Goal: Information Seeking & Learning: Learn about a topic

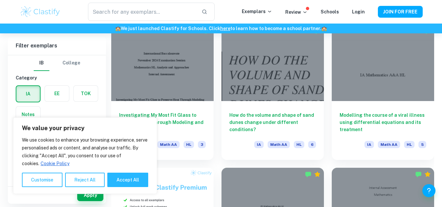
scroll to position [340, 0]
click at [113, 176] on button "Accept All" at bounding box center [127, 180] width 41 height 14
checkbox input "true"
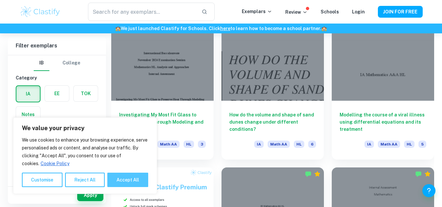
checkbox input "true"
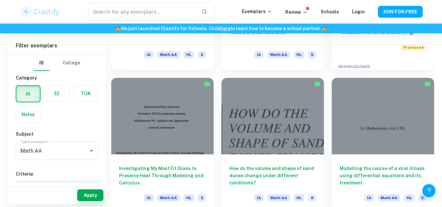
scroll to position [206, 0]
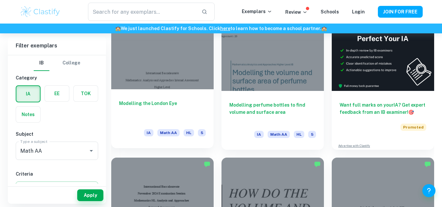
click at [166, 92] on div "Modelling the London Eye IA Math AA HL 5" at bounding box center [162, 118] width 102 height 59
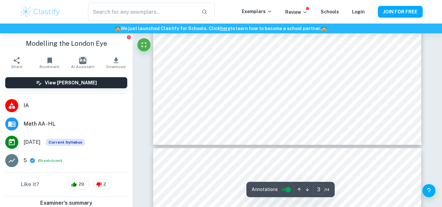
scroll to position [1124, 0]
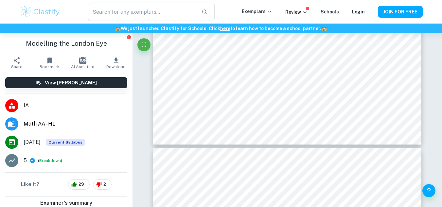
type input "1"
